Goal: Contribute content: Contribute content

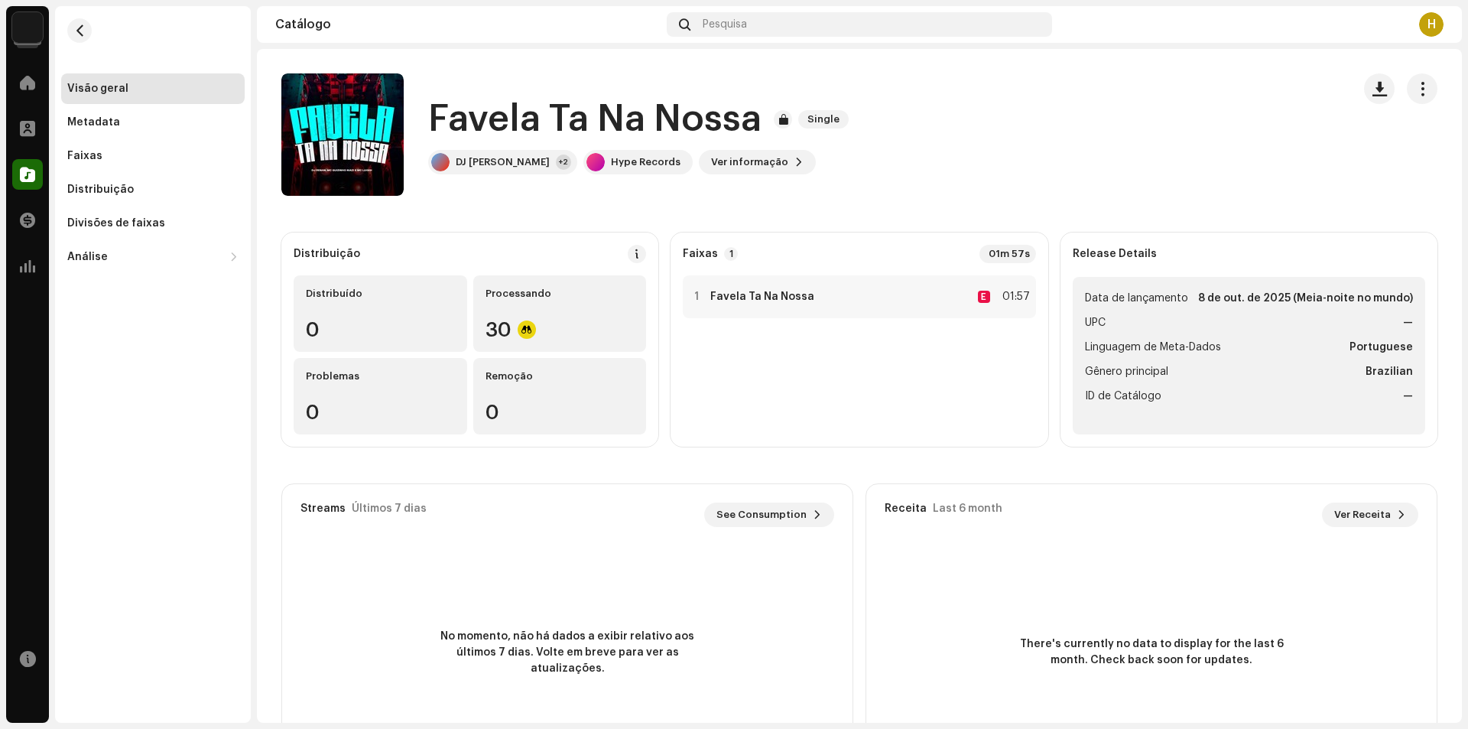
click at [30, 31] on img at bounding box center [27, 27] width 31 height 31
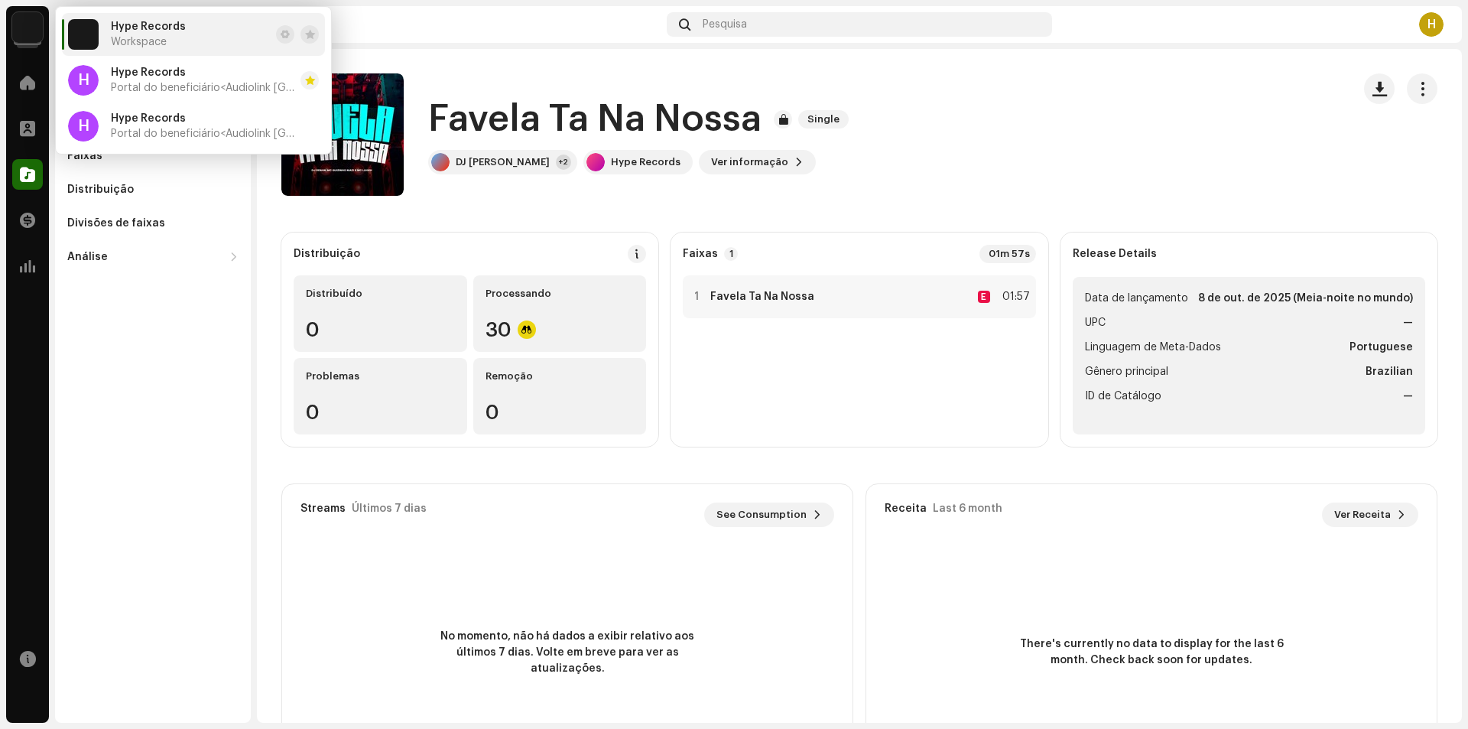
click at [139, 47] on span "Workspace" at bounding box center [139, 42] width 56 height 12
click at [147, 77] on span "Hype Records" at bounding box center [148, 73] width 75 height 12
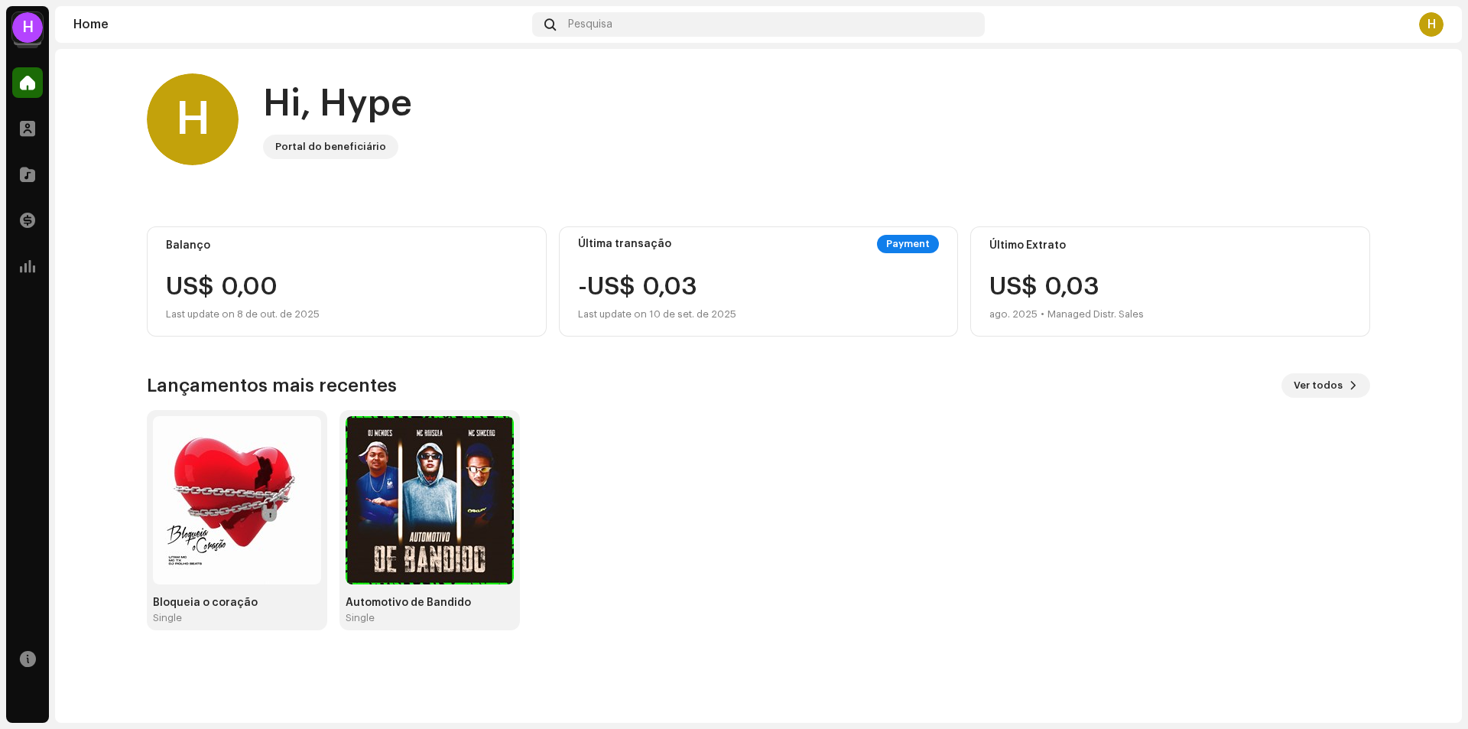
click at [38, 34] on div "H" at bounding box center [27, 27] width 31 height 31
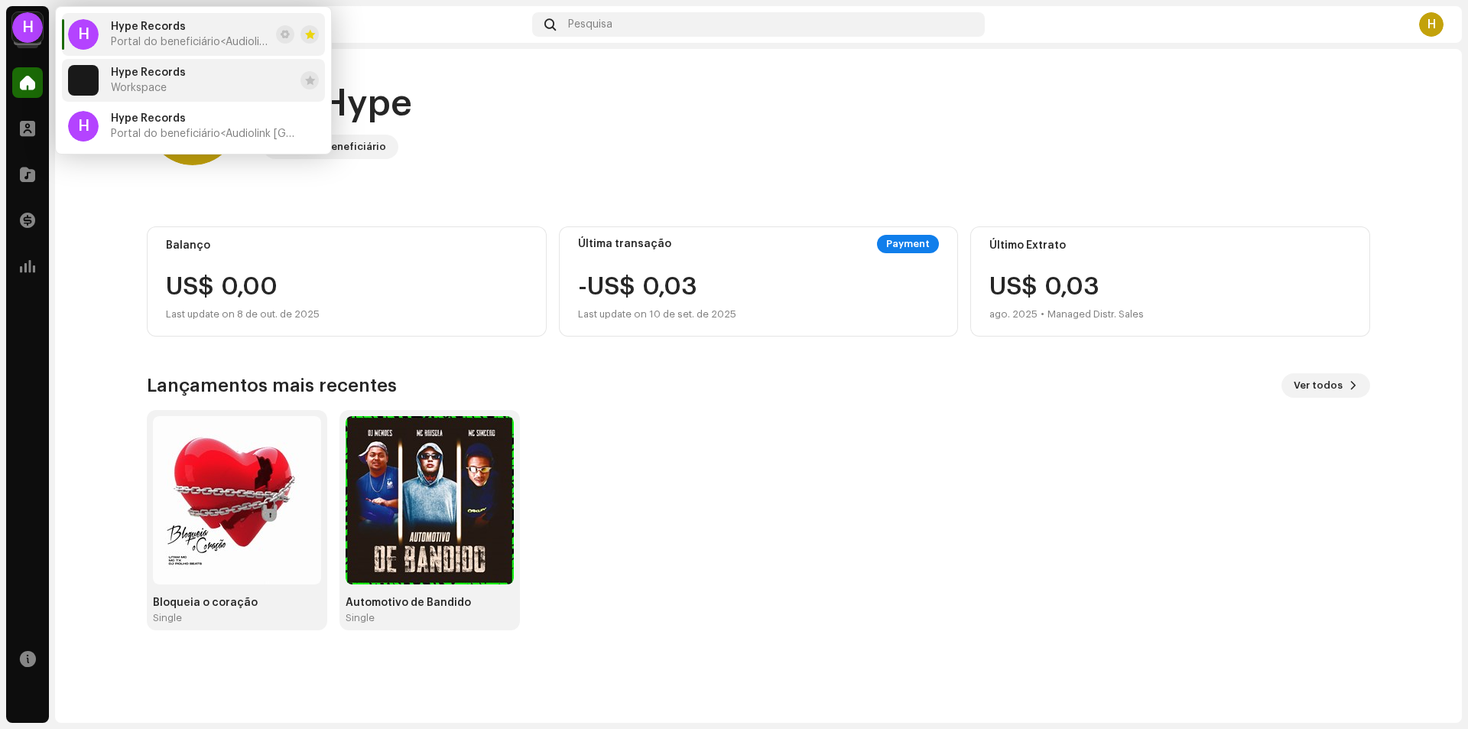
click at [165, 74] on span "Hype Records" at bounding box center [148, 73] width 75 height 12
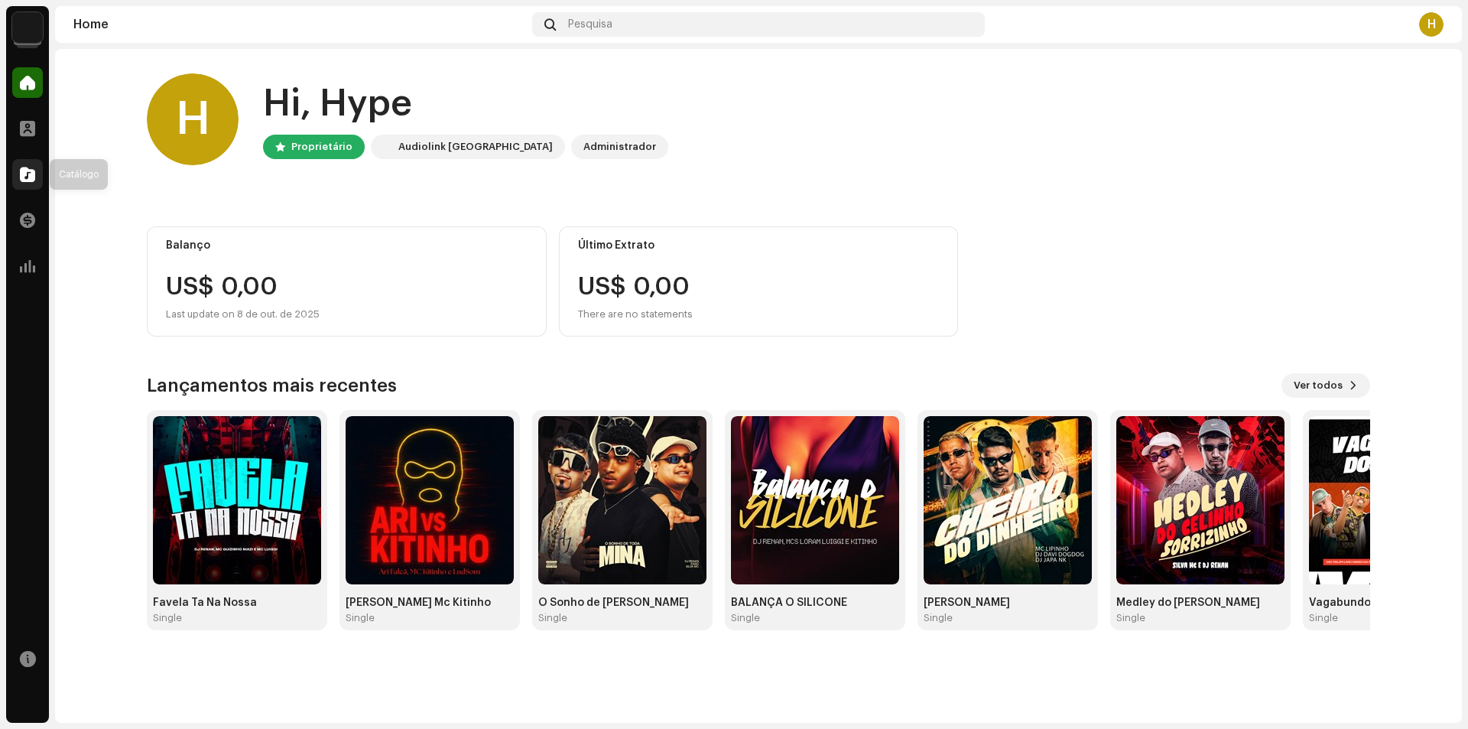
click at [34, 176] on span at bounding box center [27, 174] width 15 height 12
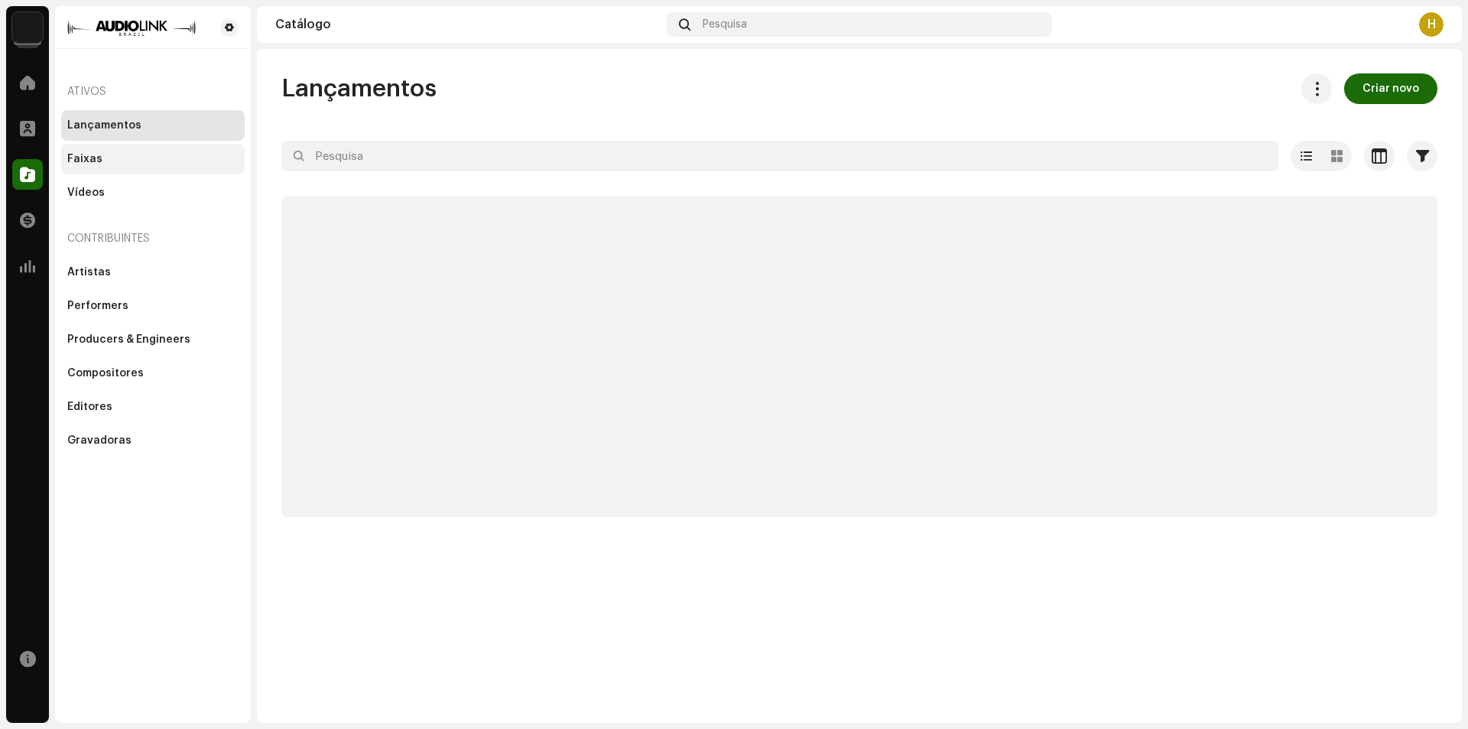
click at [157, 167] on div "Faixas" at bounding box center [153, 159] width 184 height 31
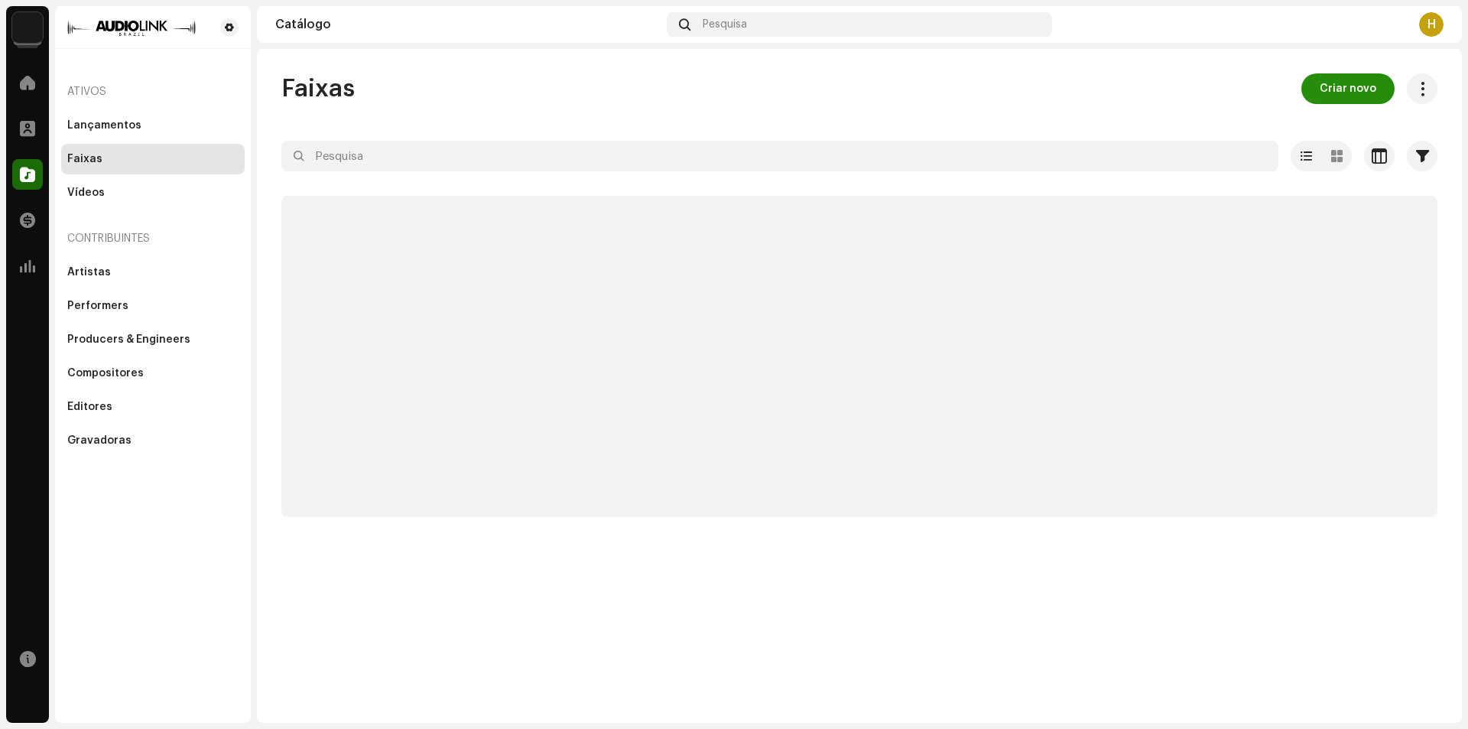
click at [1368, 87] on span "Criar novo" at bounding box center [1348, 88] width 57 height 31
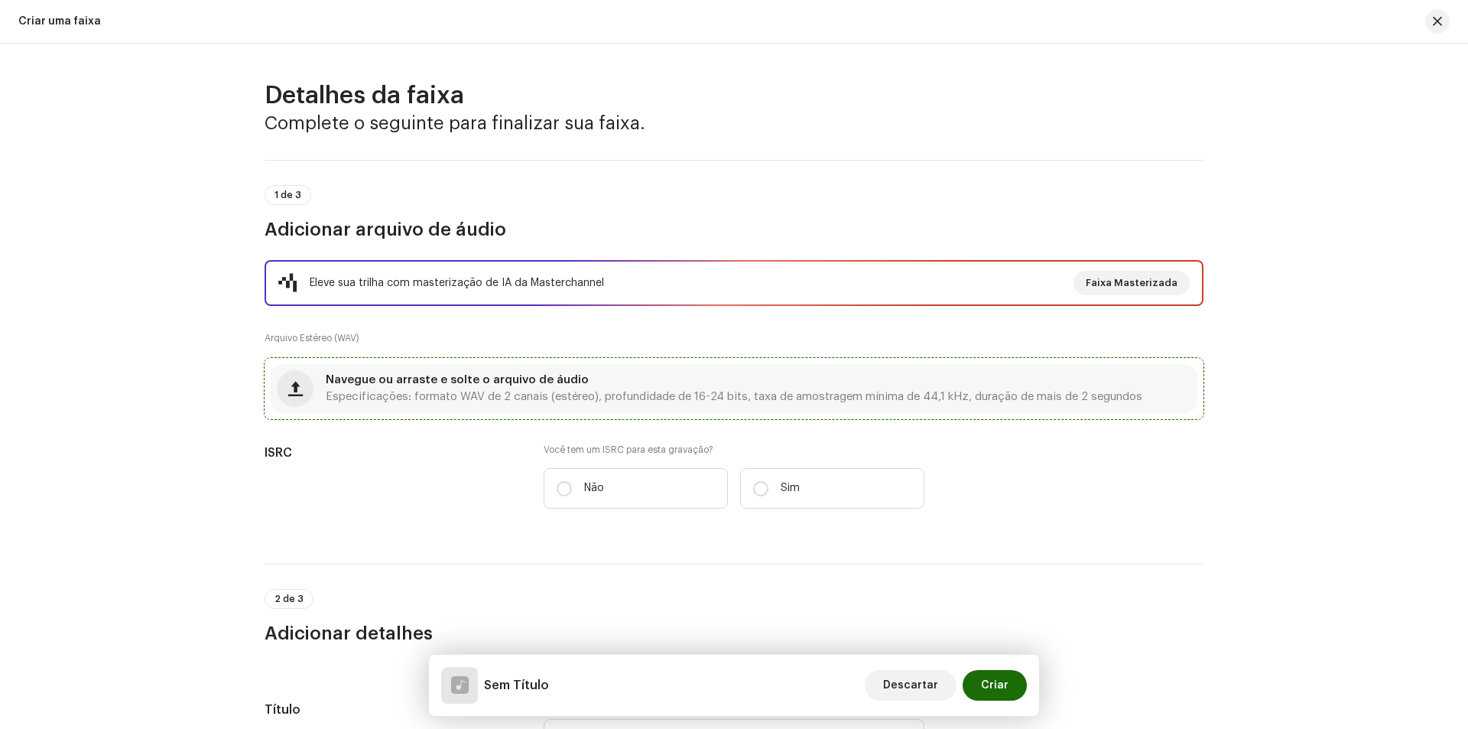
click at [501, 383] on span "Navegue ou arraste e solte o arquivo de áudio" at bounding box center [457, 380] width 263 height 11
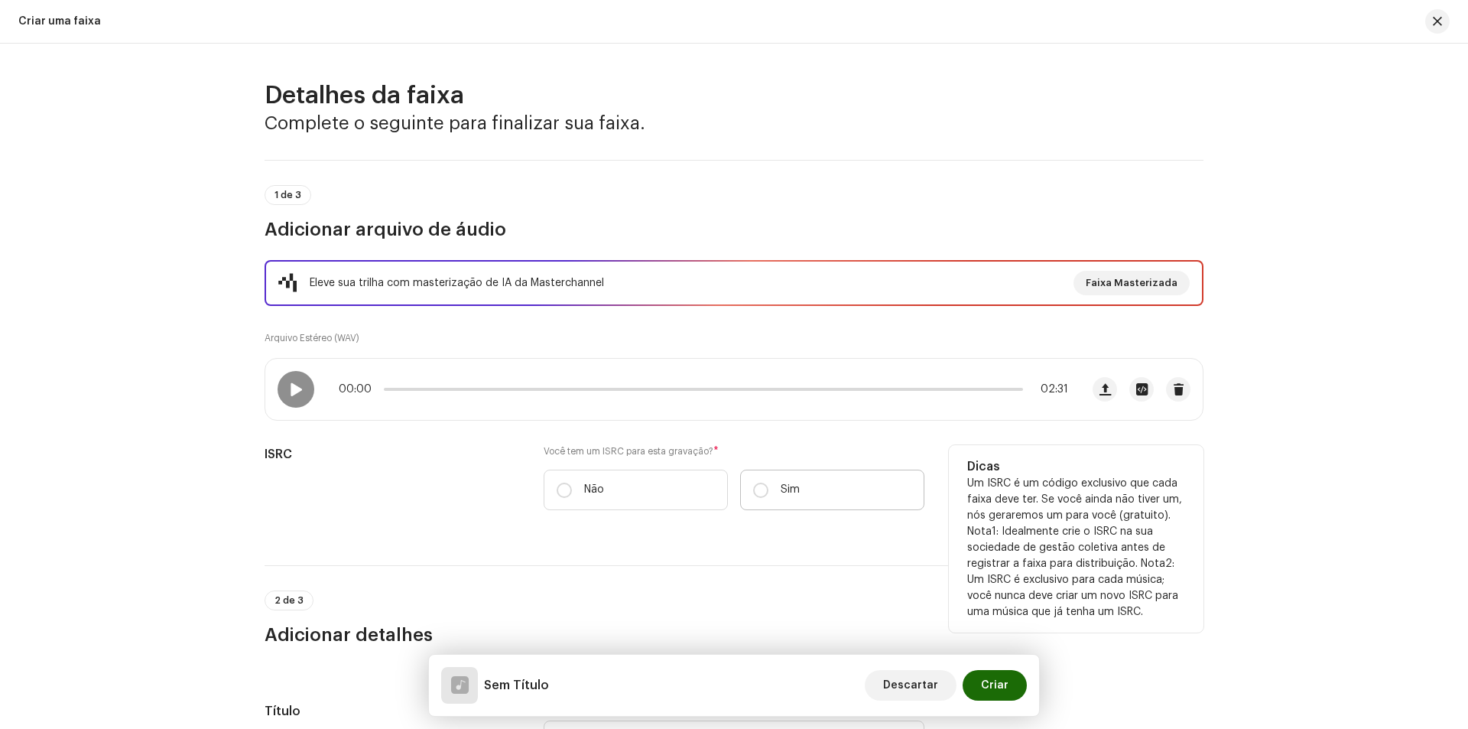
click at [842, 485] on label "Sim" at bounding box center [832, 490] width 184 height 41
click at [769, 485] on input "Sim" at bounding box center [760, 490] width 15 height 15
radio input "true"
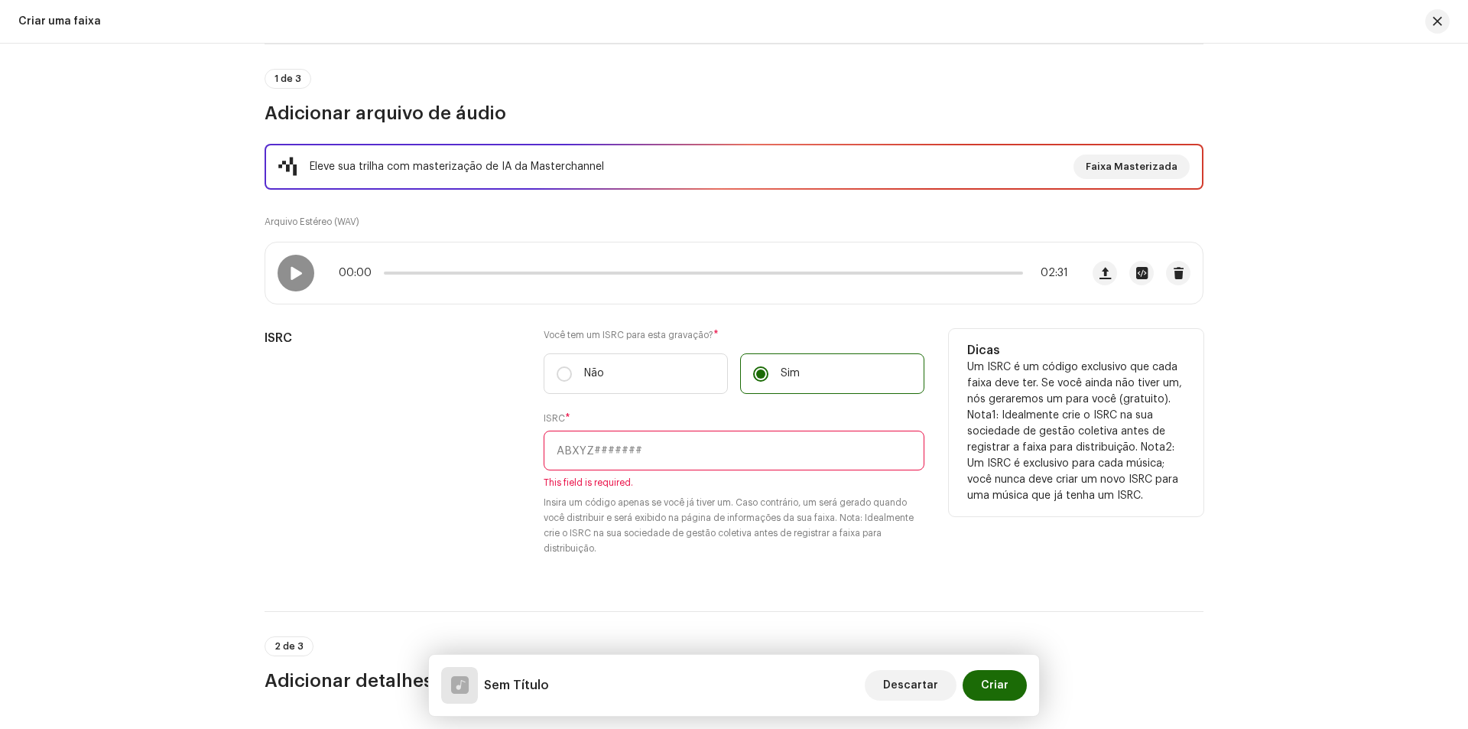
scroll to position [153, 0]
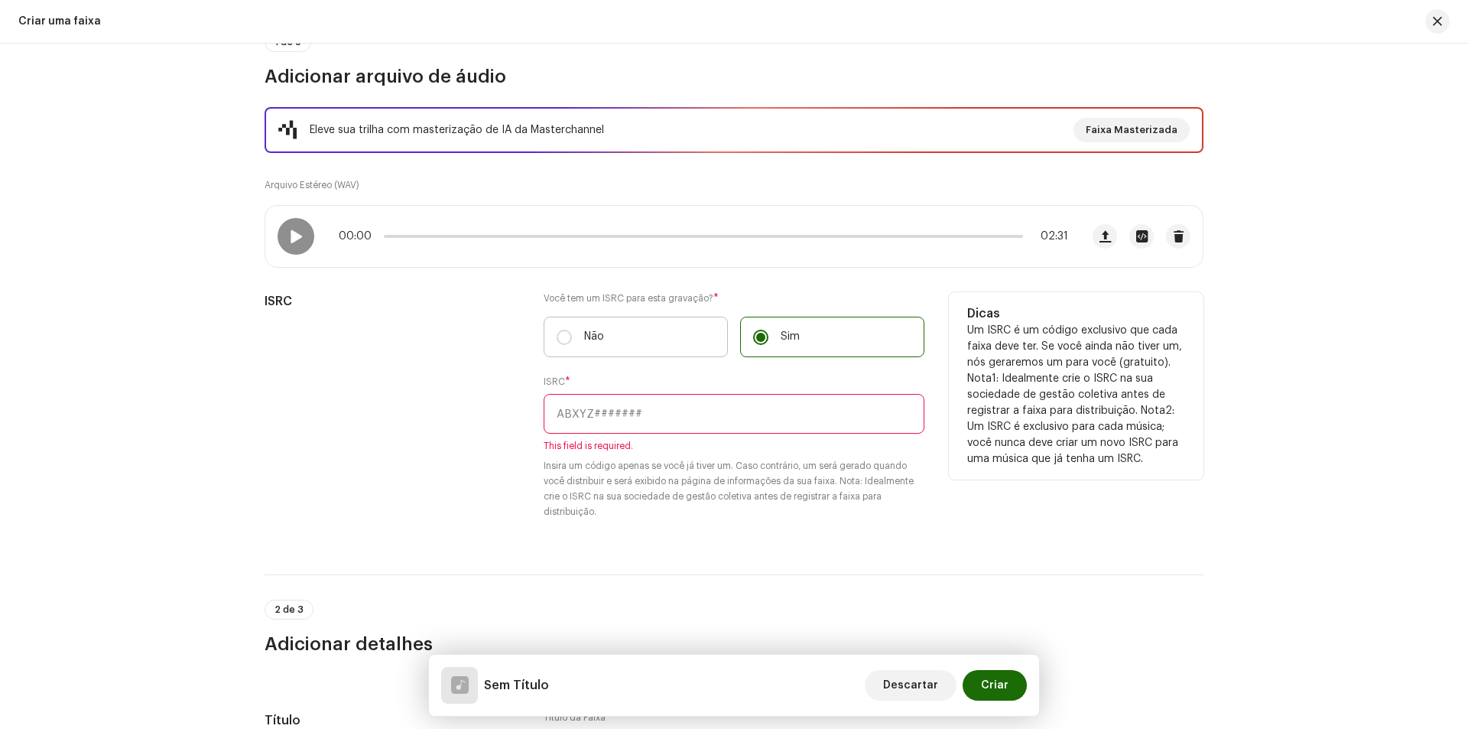
click at [626, 347] on label "Não" at bounding box center [636, 337] width 184 height 41
click at [572, 345] on input "Não" at bounding box center [564, 337] width 15 height 15
radio input "true"
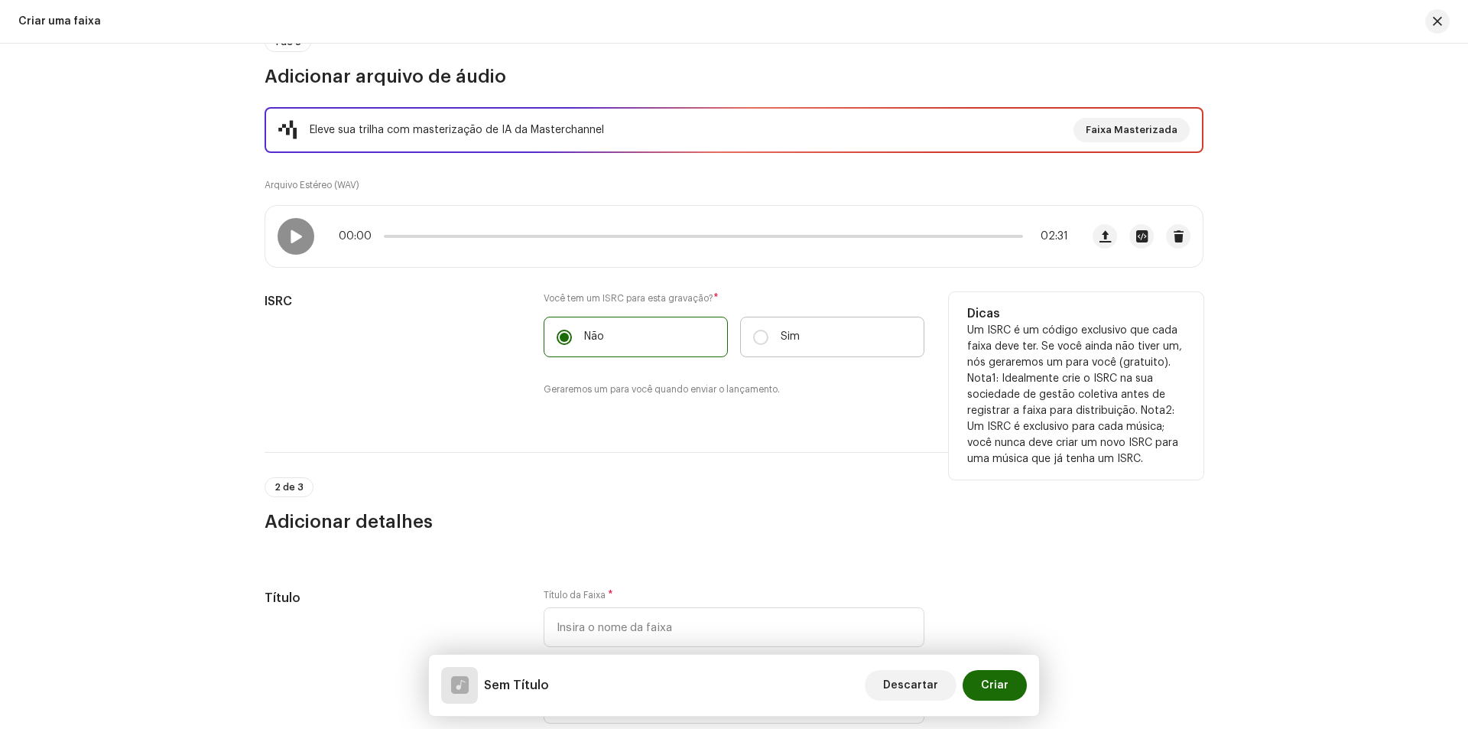
click at [819, 337] on label "Sim" at bounding box center [832, 337] width 184 height 41
click at [769, 337] on input "Sim" at bounding box center [760, 337] width 15 height 15
radio input "true"
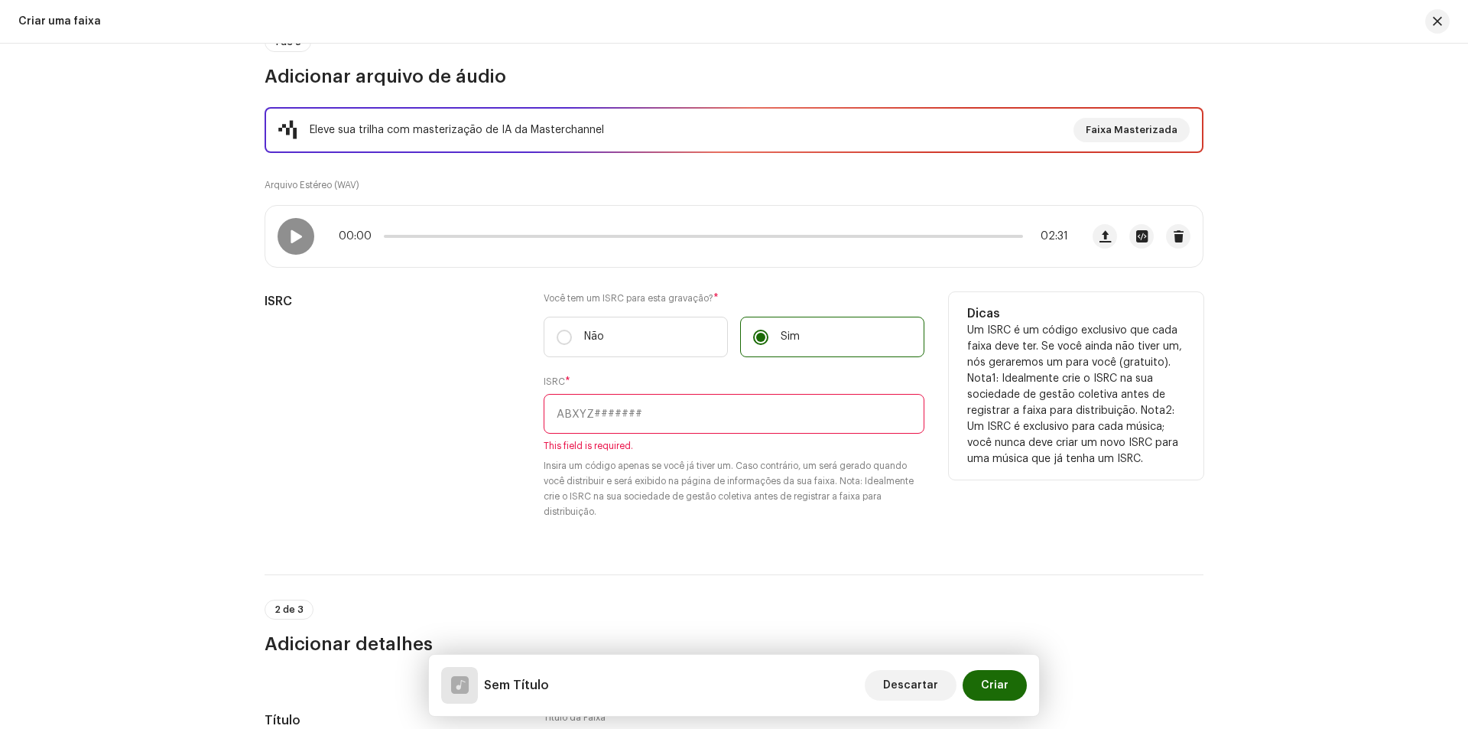
click at [683, 421] on input "text" at bounding box center [734, 414] width 381 height 40
paste input "BKHYR2500356"
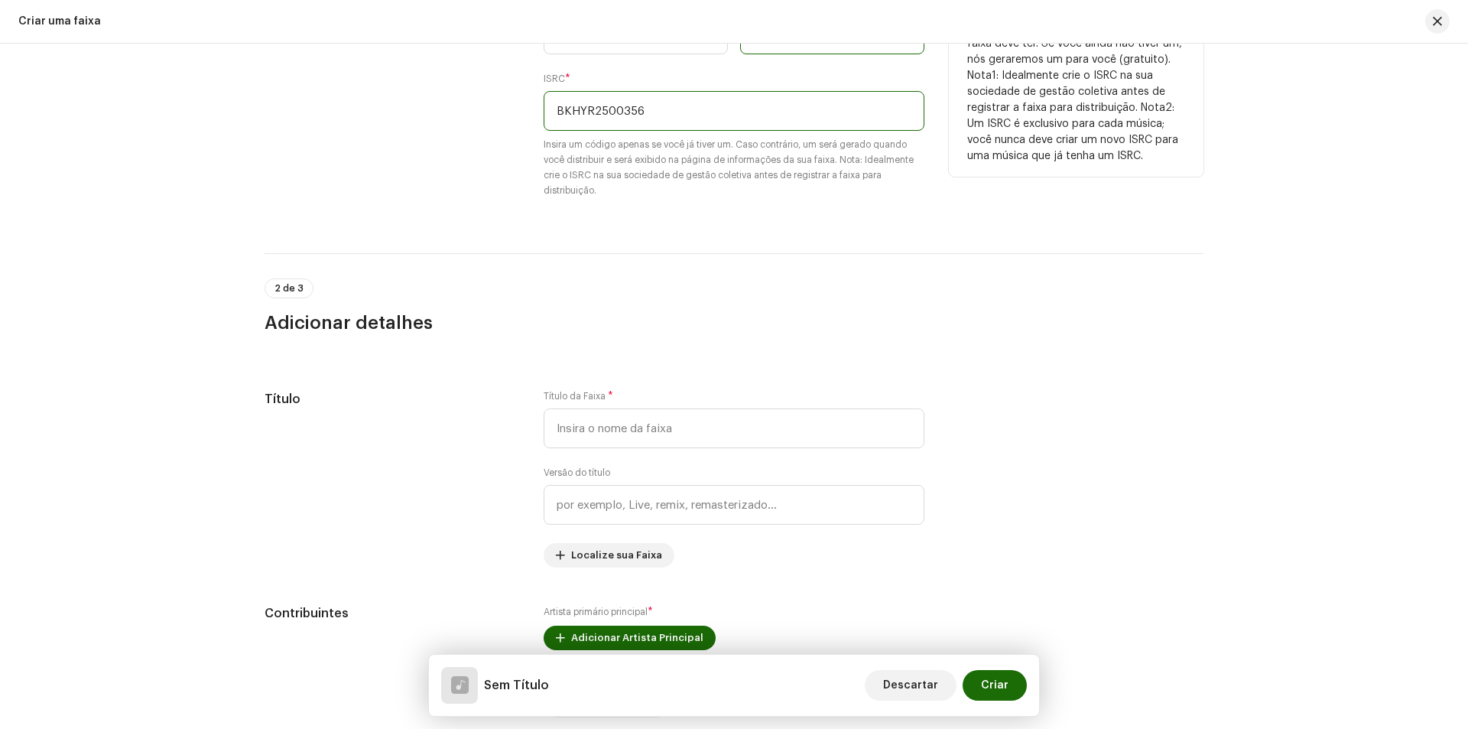
scroll to position [459, 0]
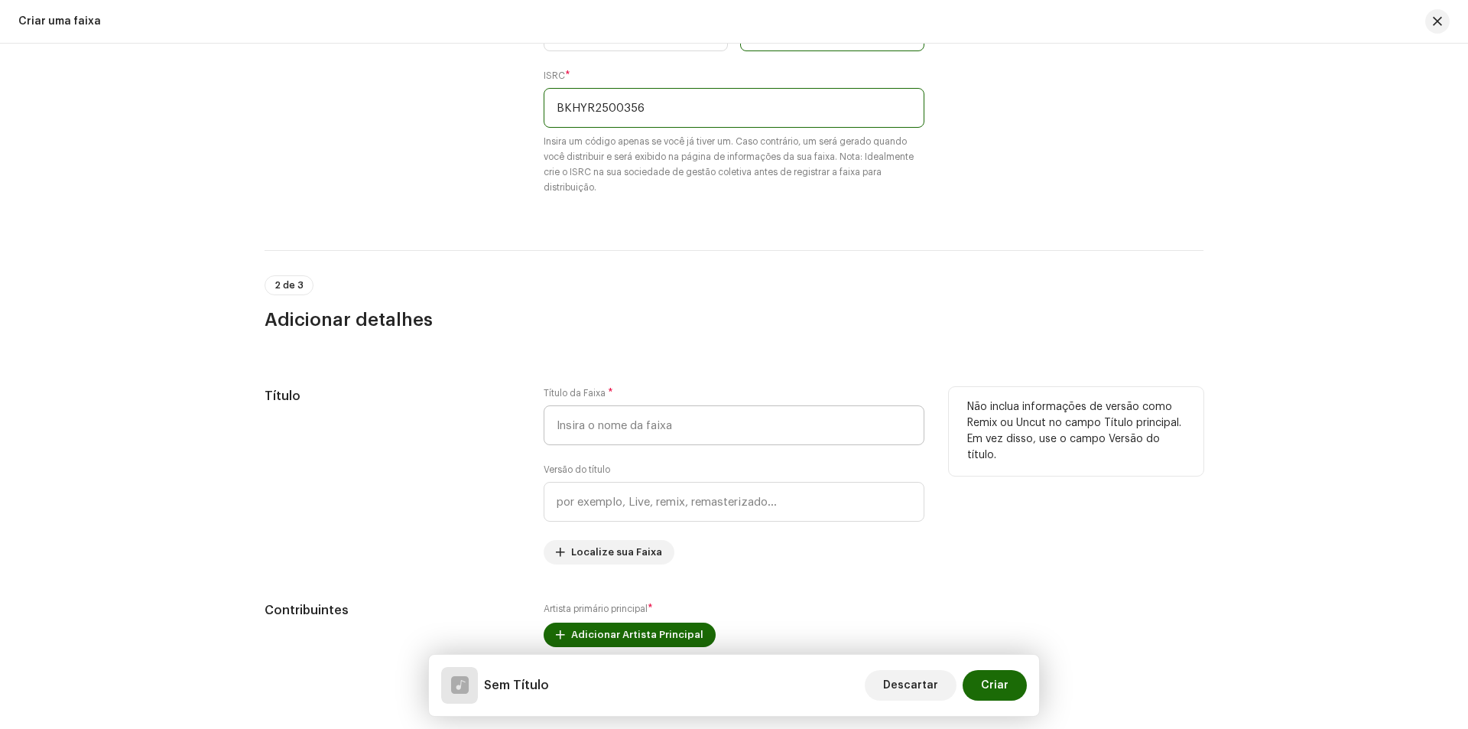
type input "BKHYR2500356"
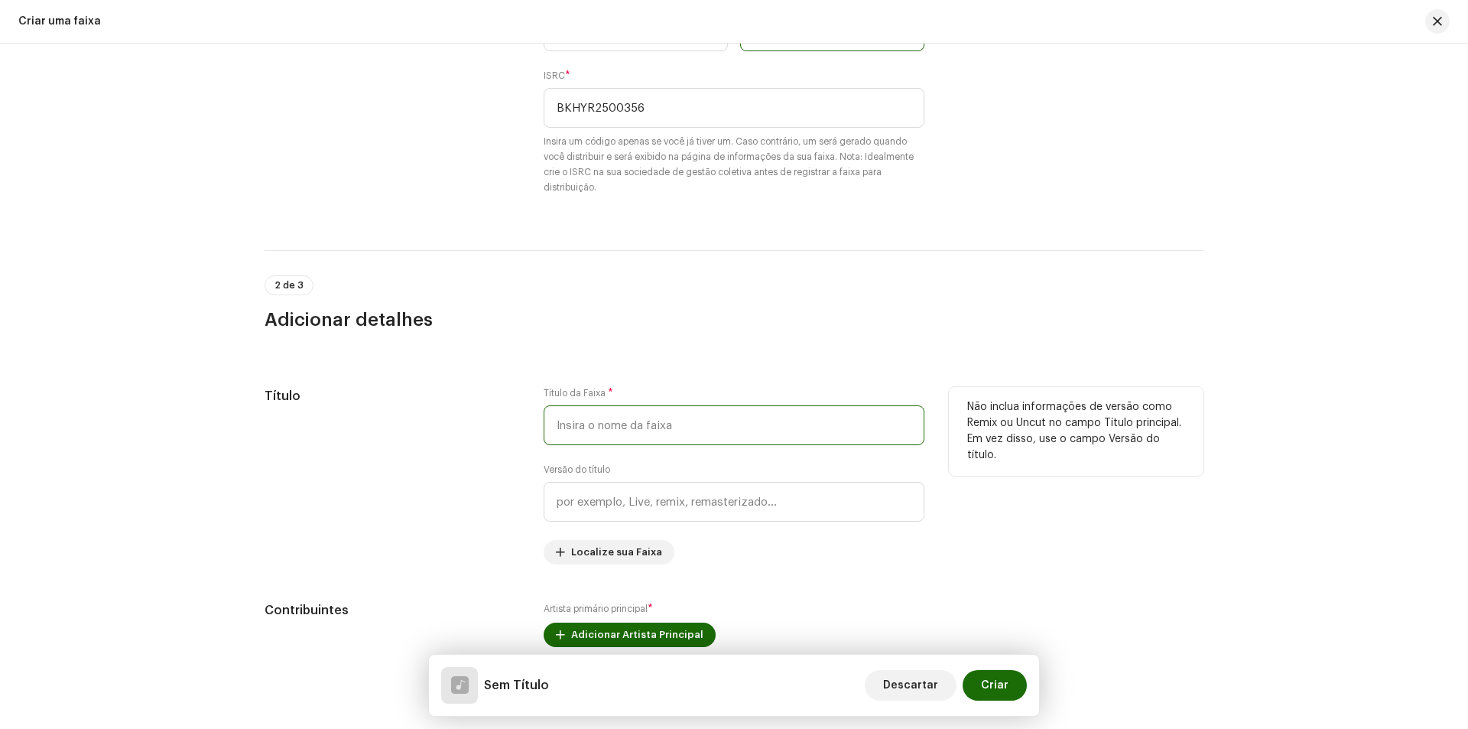
click at [671, 430] on input "text" at bounding box center [734, 425] width 381 height 40
type input "Conheci uma Carioca"
